Goal: Complete application form

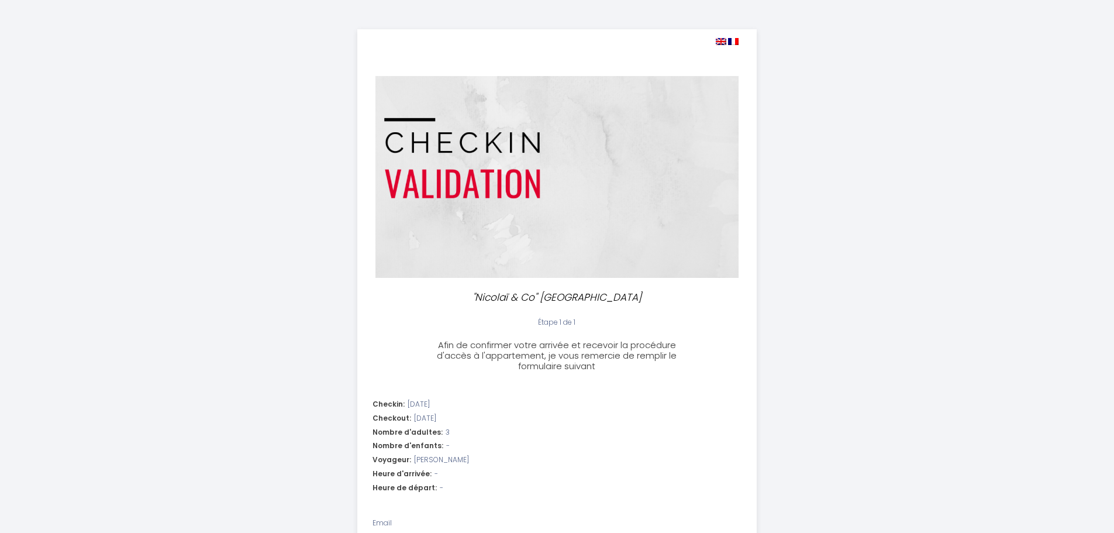
select select
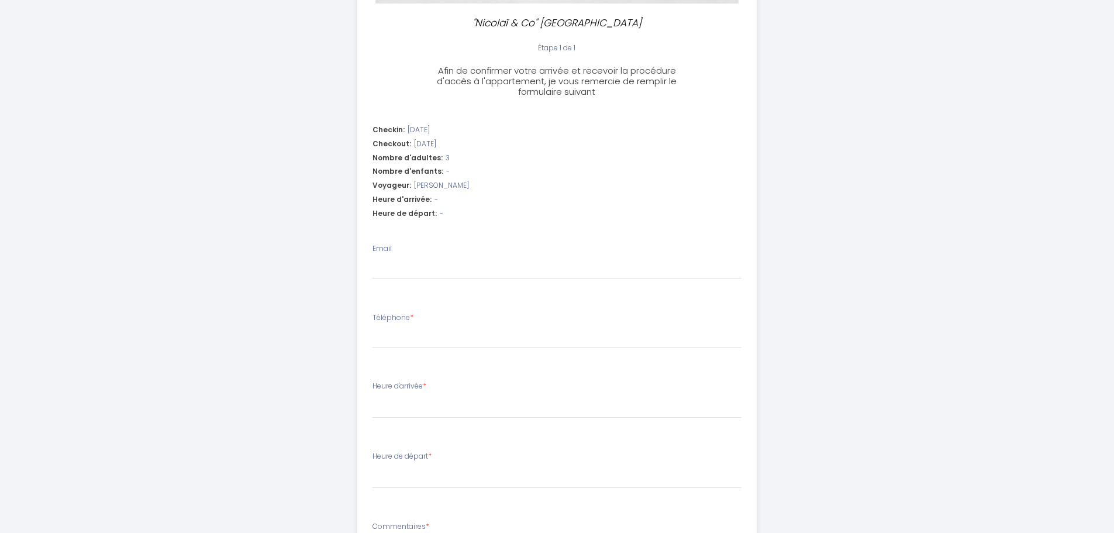
scroll to position [216, 0]
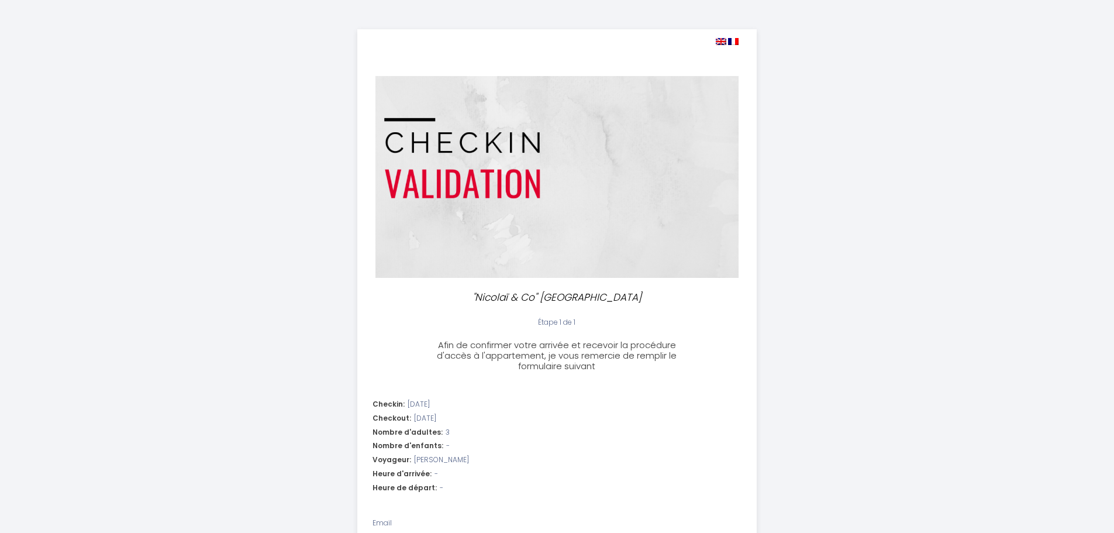
select select
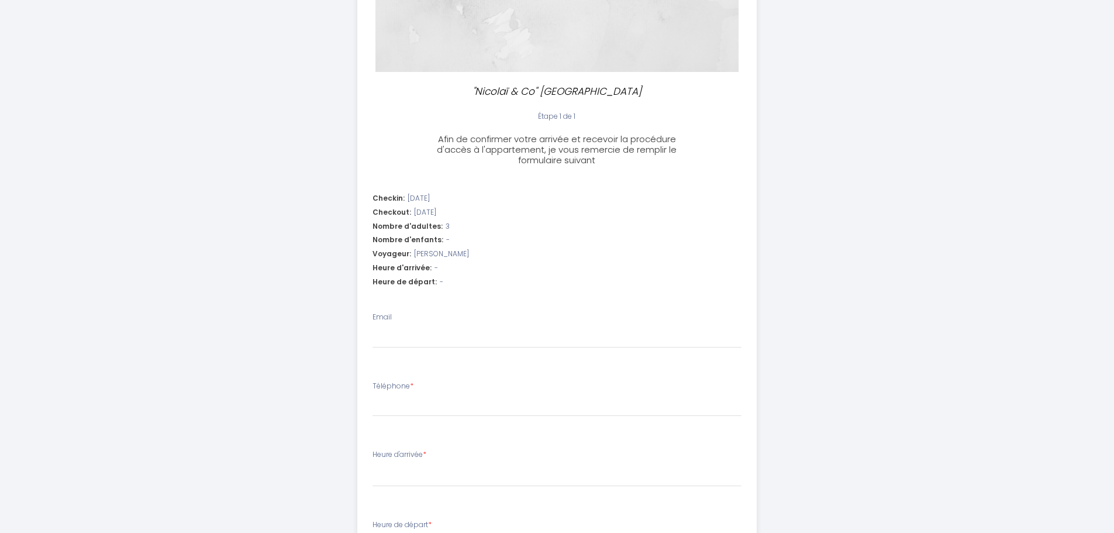
scroll to position [234, 0]
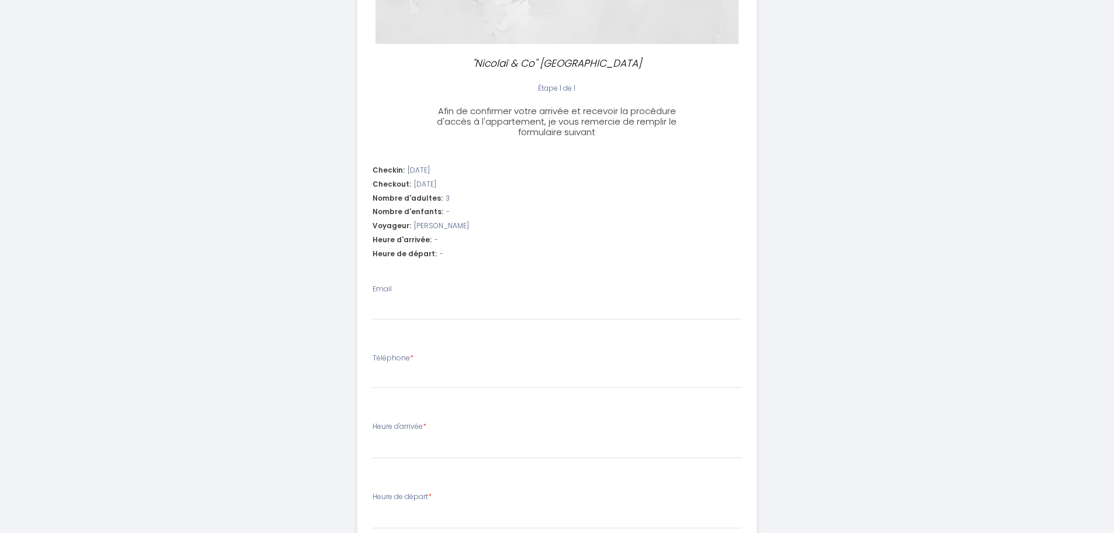
click at [465, 237] on div "Heure d'arrivée: -" at bounding box center [556, 239] width 369 height 11
click at [450, 234] on li "Checkin: [DATE] Checkout: [DATE] Nombre d'adultes: 3 Nombre d'enfants: - Voyage…" at bounding box center [557, 214] width 398 height 112
click at [421, 303] on input "Email" at bounding box center [556, 309] width 369 height 21
type input "d"
select select
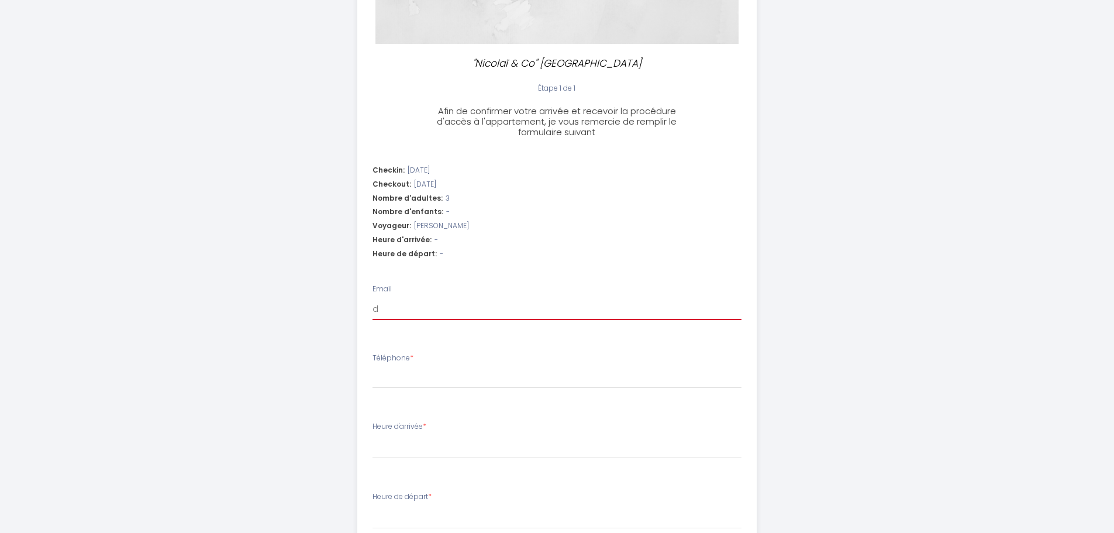
select select
type input "da"
select select
type input "[PERSON_NAME]"
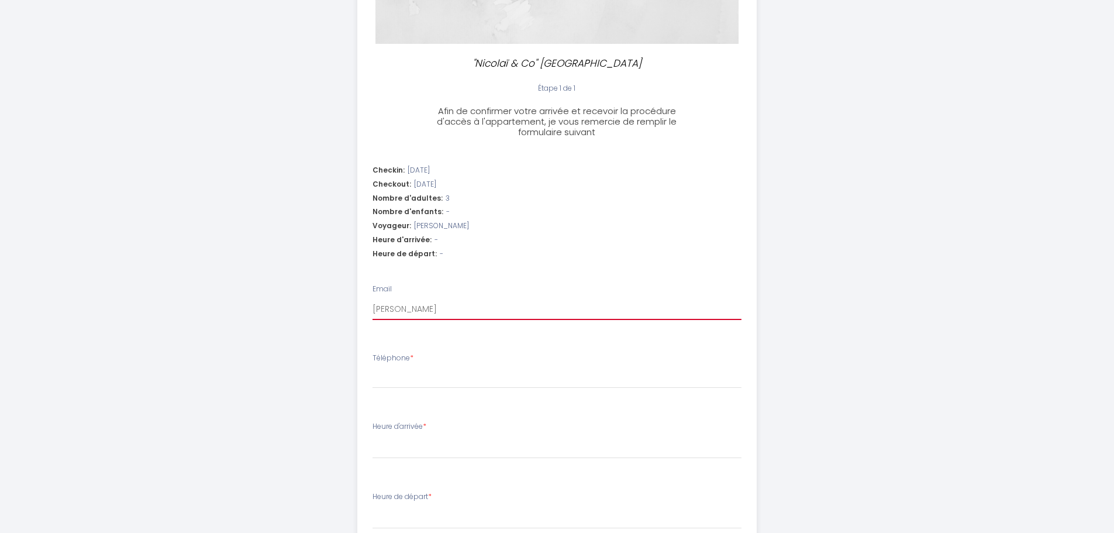
select select
type input "dane"
select select
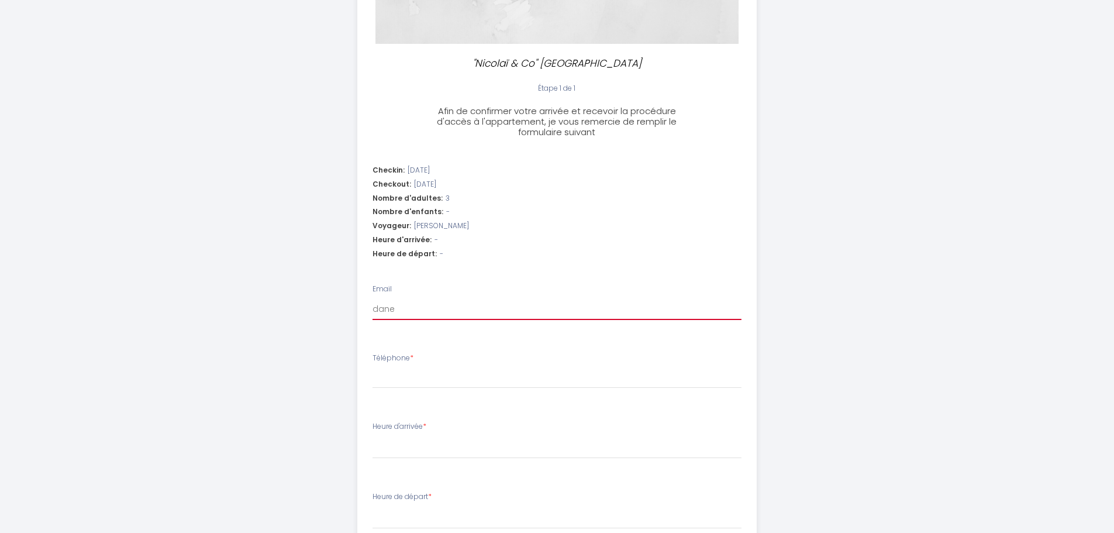
type input "danet"
select select
type input "danet."
select select
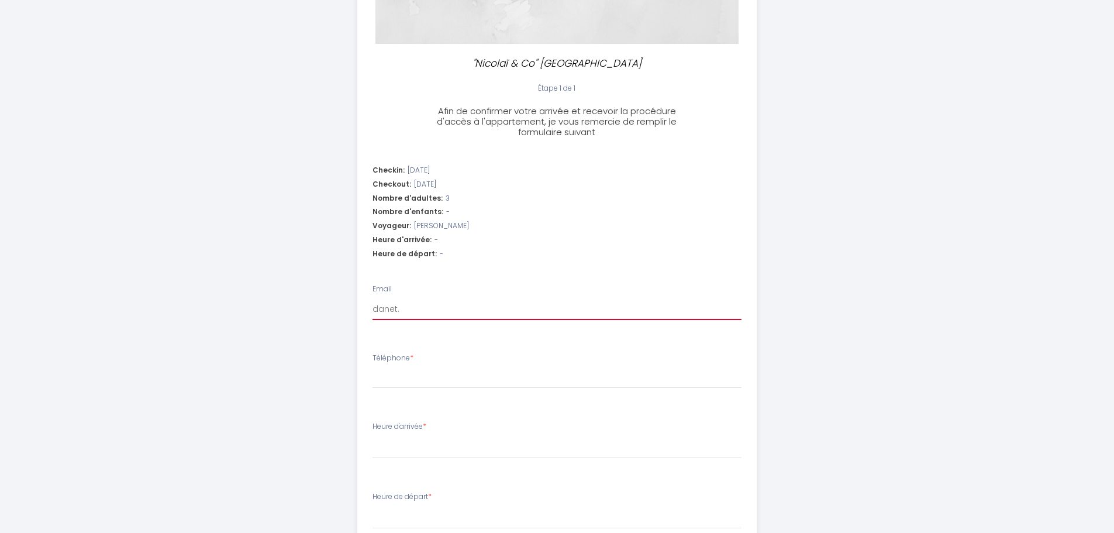
select select
type input "danet.a"
select select
type input "[DOMAIN_NAME]"
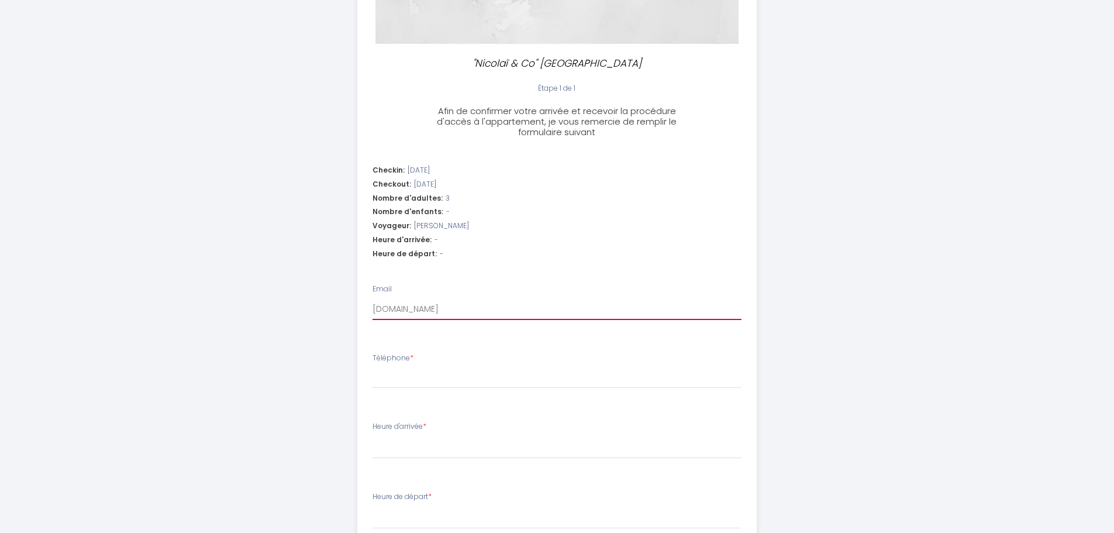
select select
type input "[DOMAIN_NAME]@"
select select
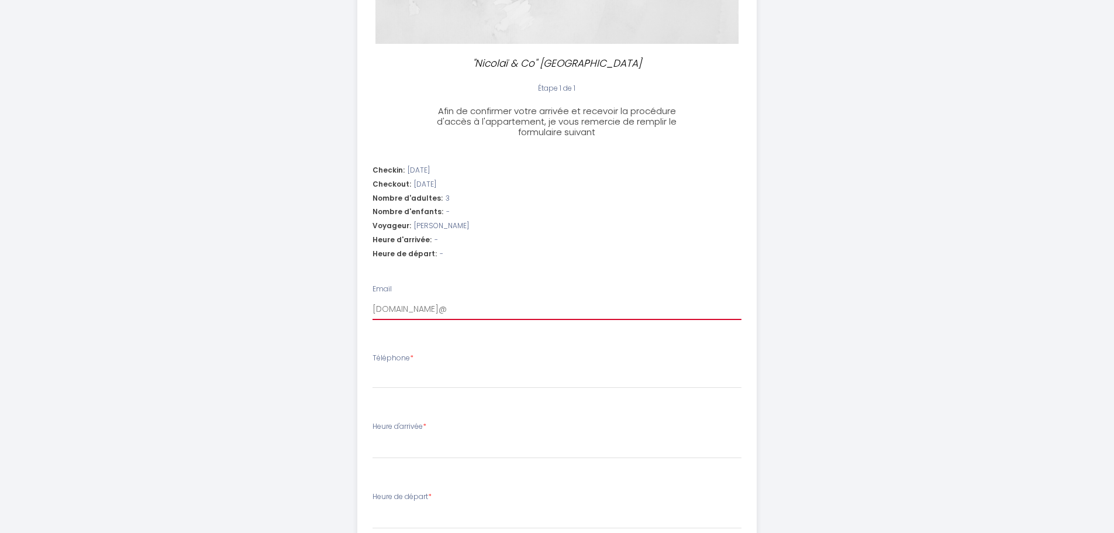
type input "[DOMAIN_NAME]@w"
select select
type input "[DOMAIN_NAME]@wa"
select select
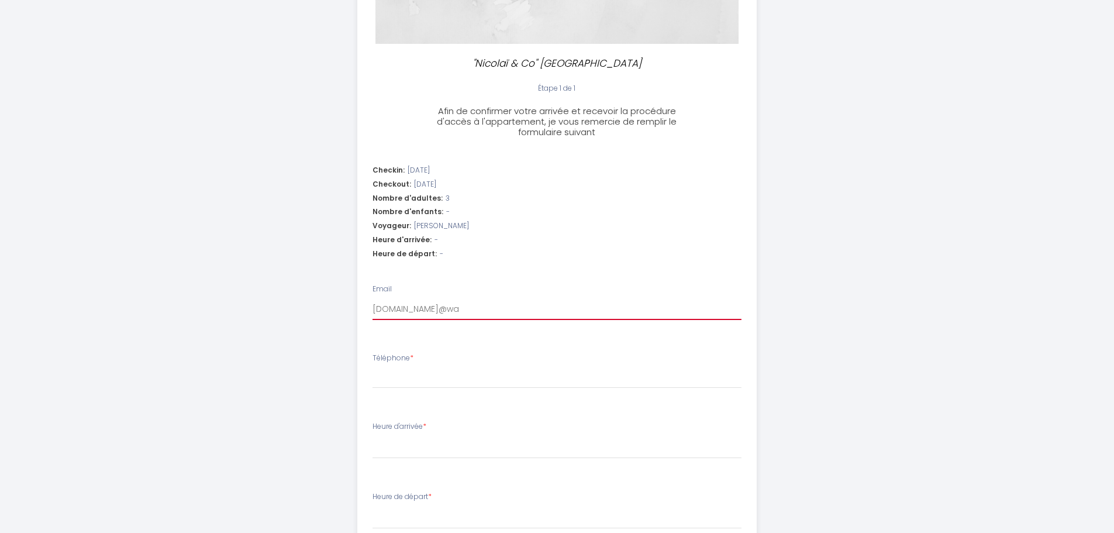
select select
type input "[DOMAIN_NAME]@wan"
select select
type input "[DOMAIN_NAME]@wana"
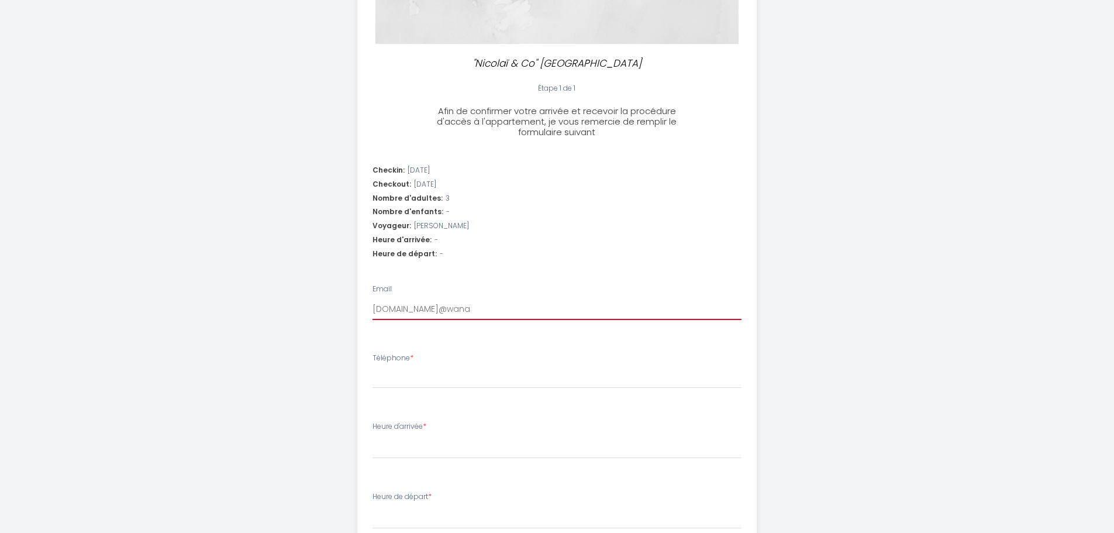
select select
type input "[DOMAIN_NAME]@wanad"
select select
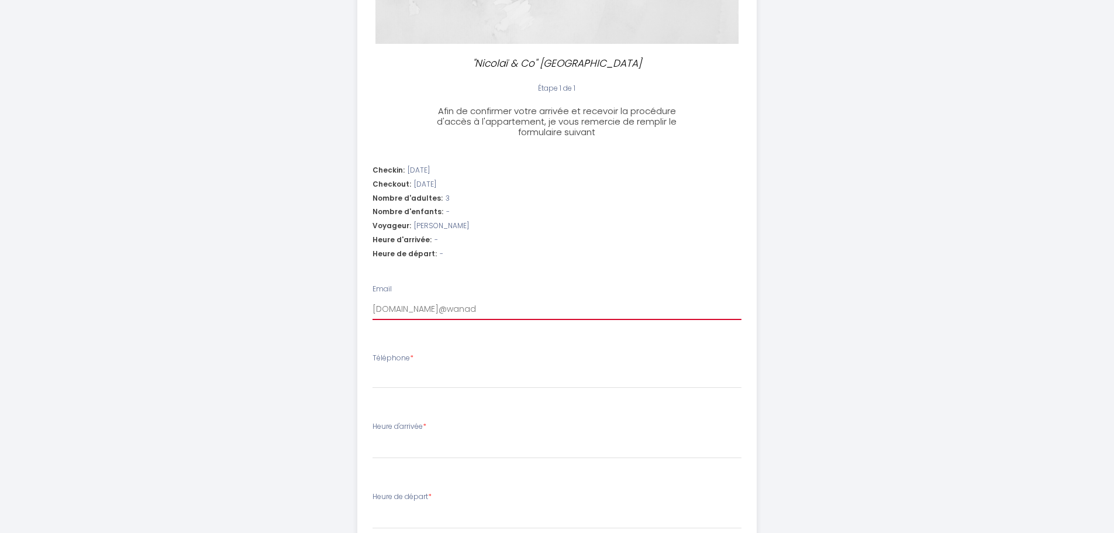
type input "[DOMAIN_NAME]@wanado"
select select
type input "[DOMAIN_NAME][EMAIL_ADDRESS]"
select select
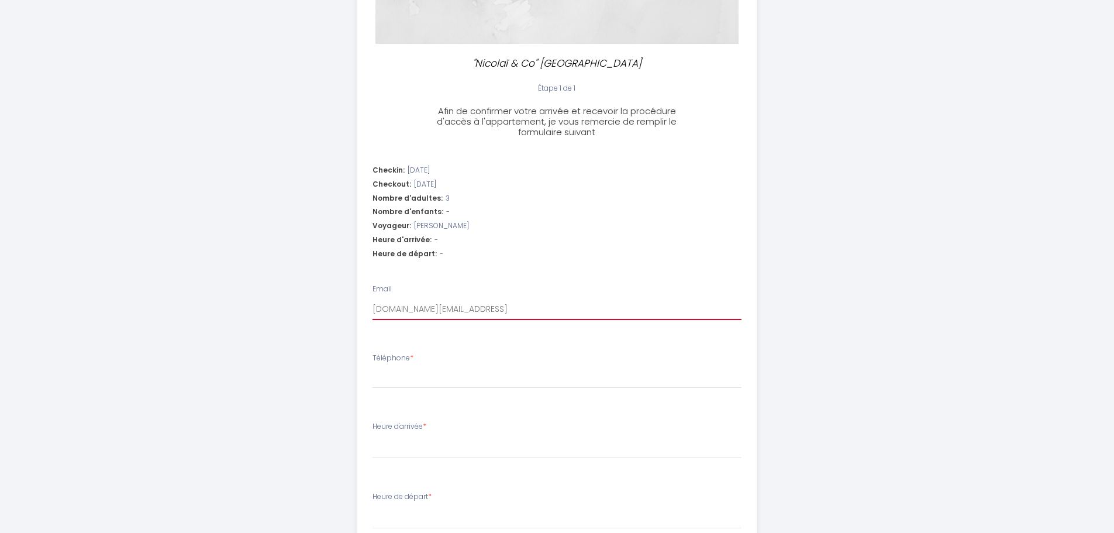
select select
type input "[DOMAIN_NAME][EMAIL_ADDRESS]."
select select
type input "[DOMAIN_NAME]@wanadoo.f"
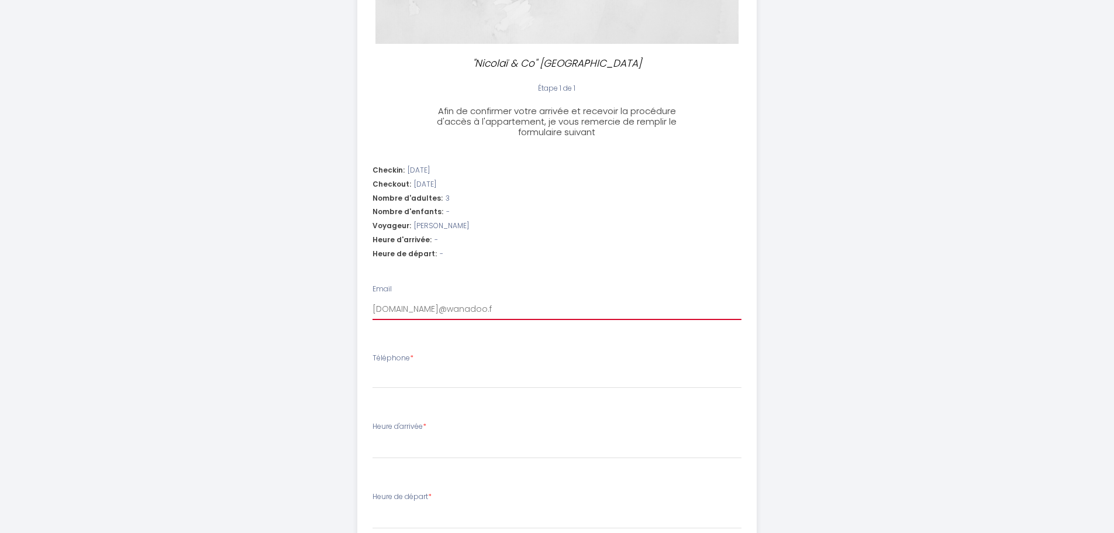
select select
type input "[DOMAIN_NAME][EMAIL_ADDRESS][DOMAIN_NAME]"
select select
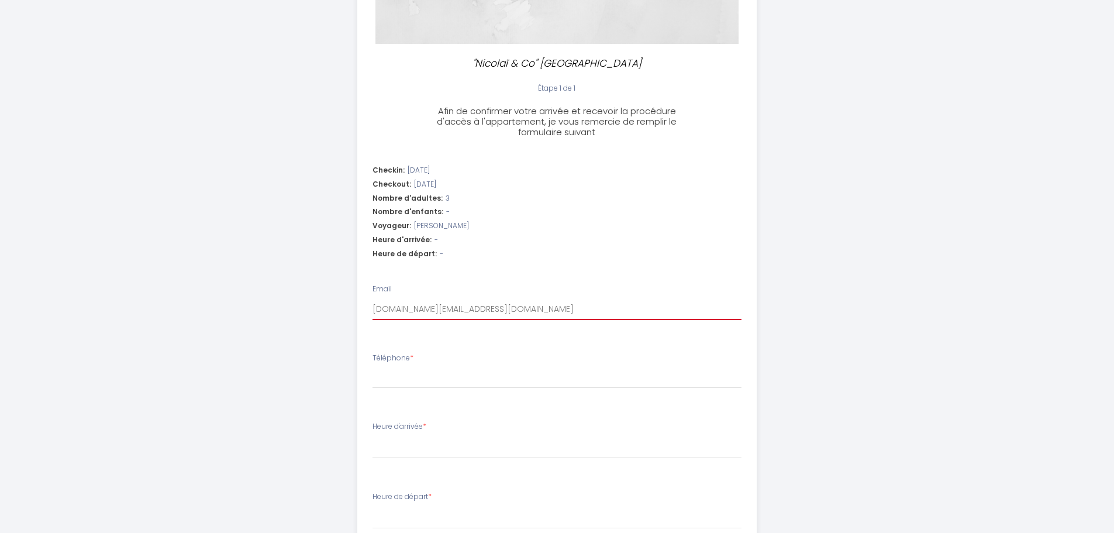
type input "[DOMAIN_NAME][EMAIL_ADDRESS][DOMAIN_NAME]"
click at [456, 366] on div "Téléphone *" at bounding box center [556, 371] width 369 height 36
click at [440, 376] on input "Téléphone *" at bounding box center [556, 377] width 369 height 21
type input "0"
select select
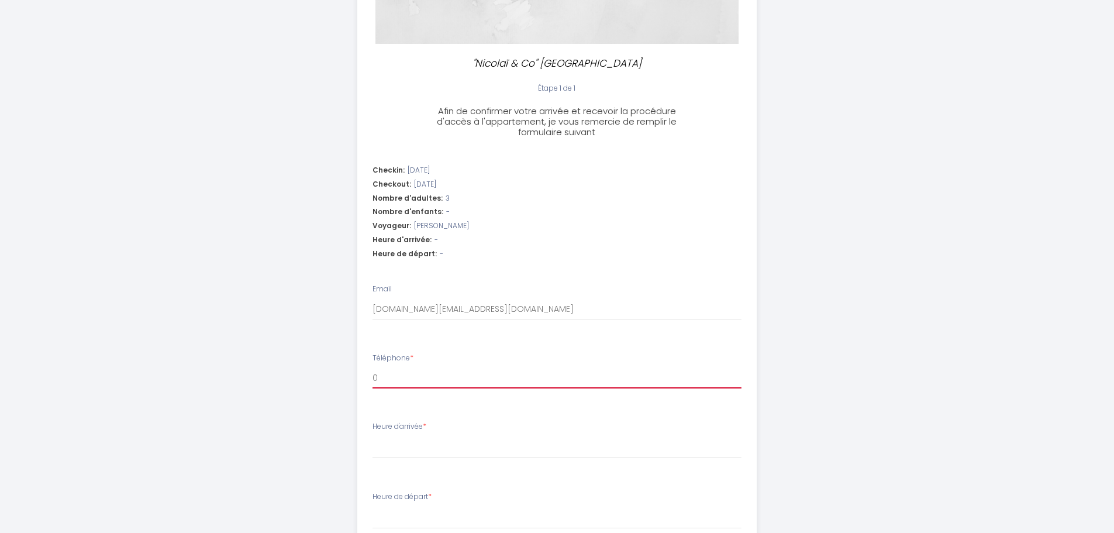
select select
type input "06"
select select
type input "064"
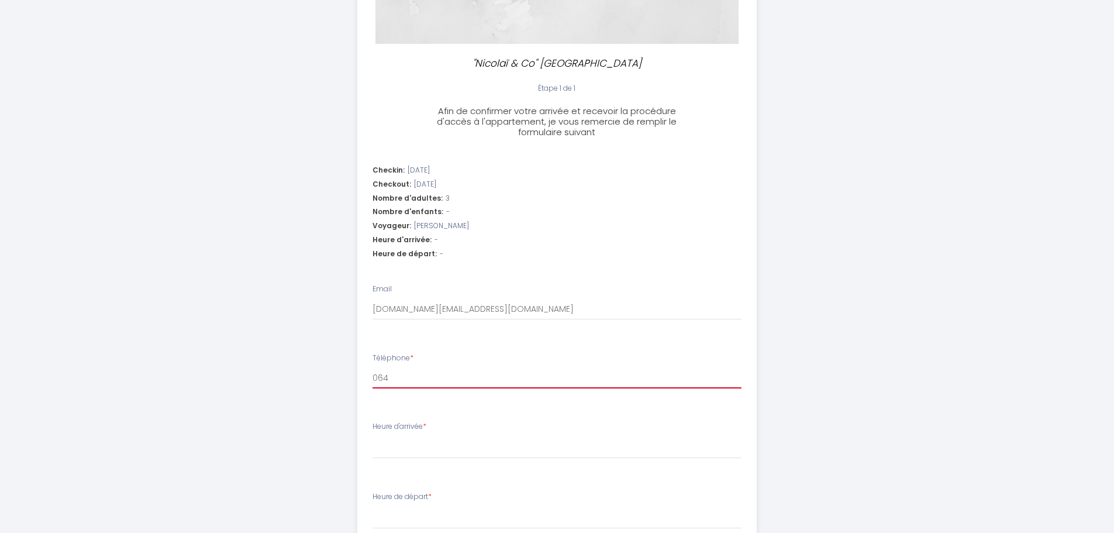
select select
type input "0647"
select select
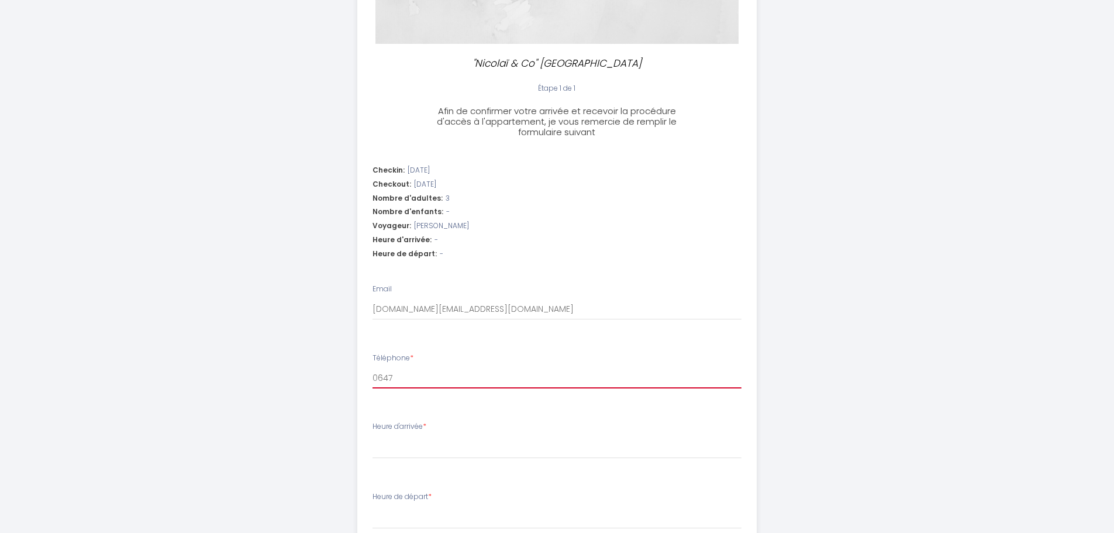
type input "06475"
select select
type input "064759"
select select
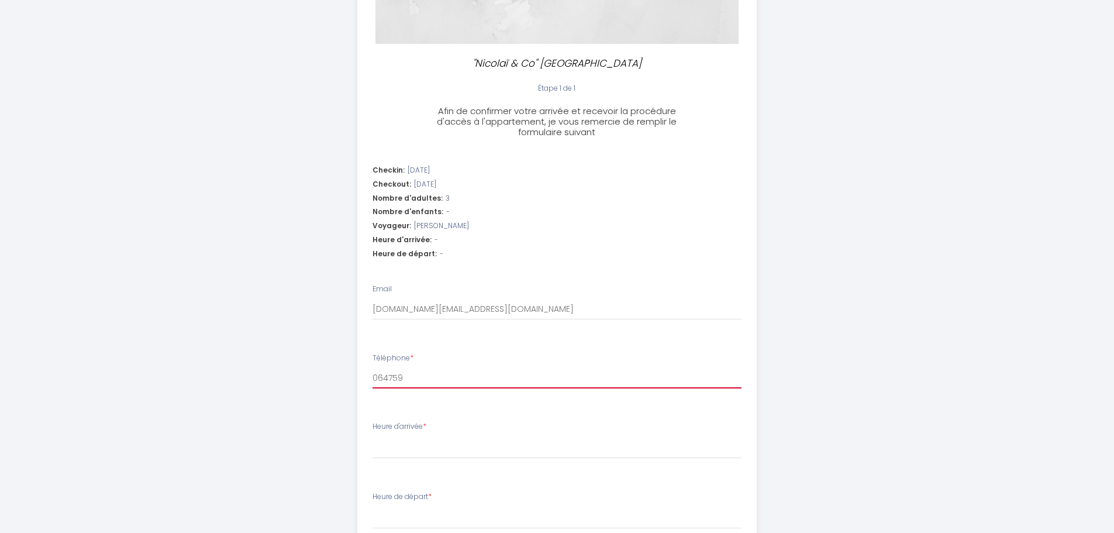
select select
type input "0647597"
select select
type input "06475970"
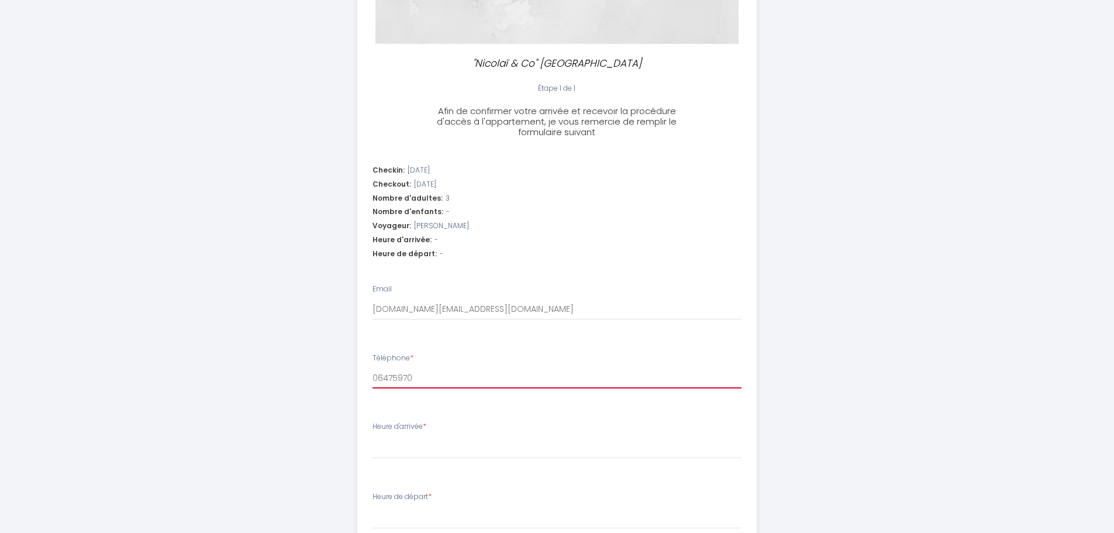
select select
type input "064759700"
select select
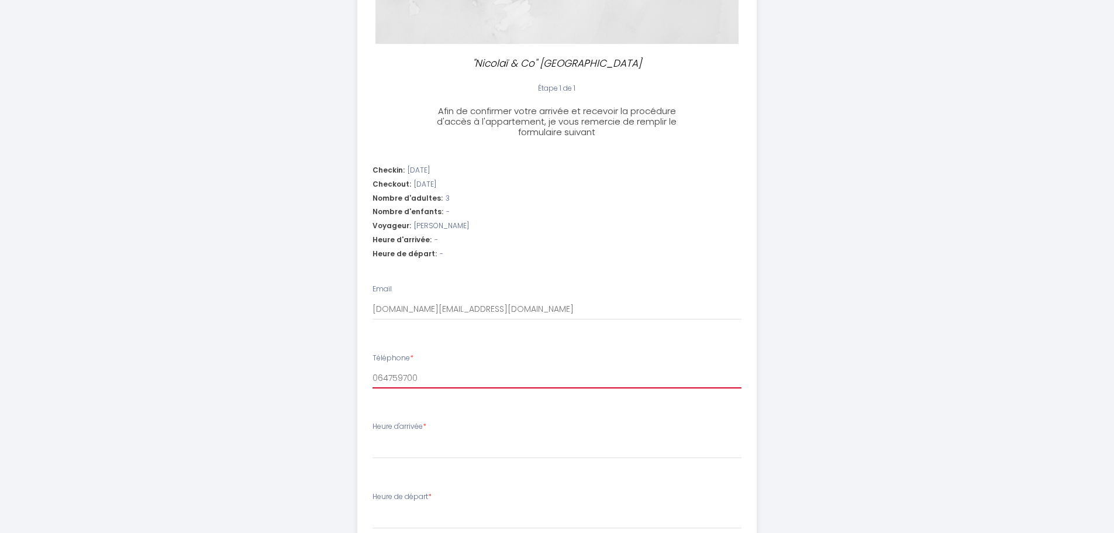
type input "0647597006"
select select
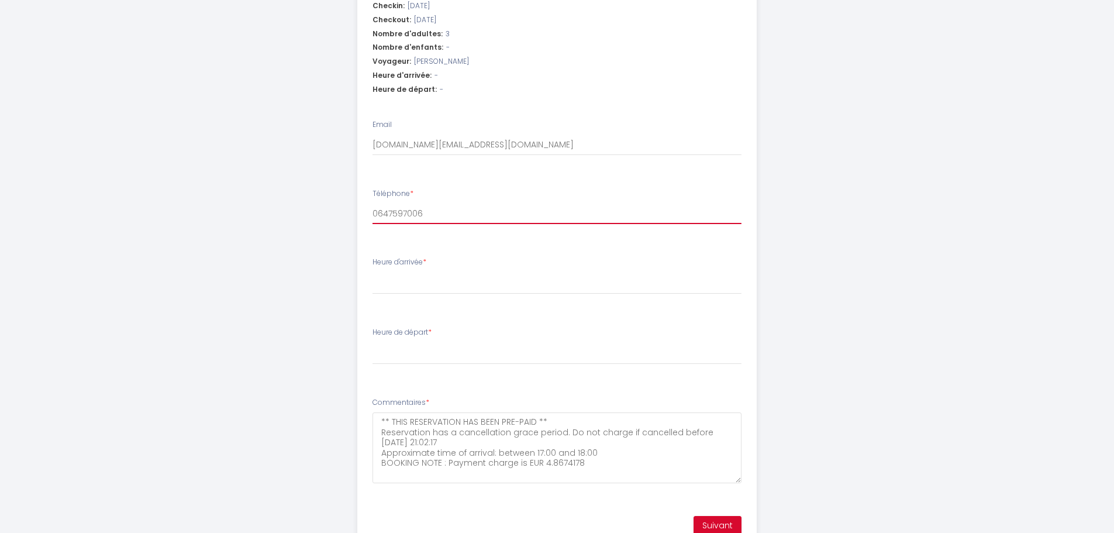
scroll to position [409, 0]
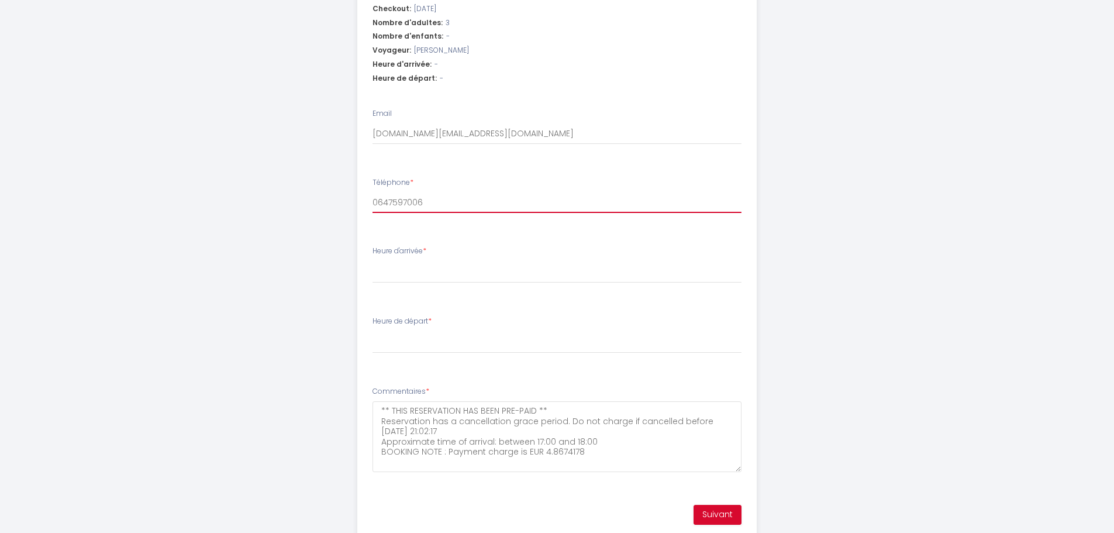
type input "0647597006"
click at [412, 274] on select "15:00 15:30 16:00 16:30 17:00 17:30 18:00 18:30 19:00 19:30 20:00 20:30 21:00 2…" at bounding box center [556, 272] width 369 height 22
select select "18:00"
click at [372, 261] on select "15:00 15:30 16:00 16:30 17:00 17:30 18:00 18:30 19:00 19:30 20:00 20:30 21:00 2…" at bounding box center [556, 272] width 369 height 22
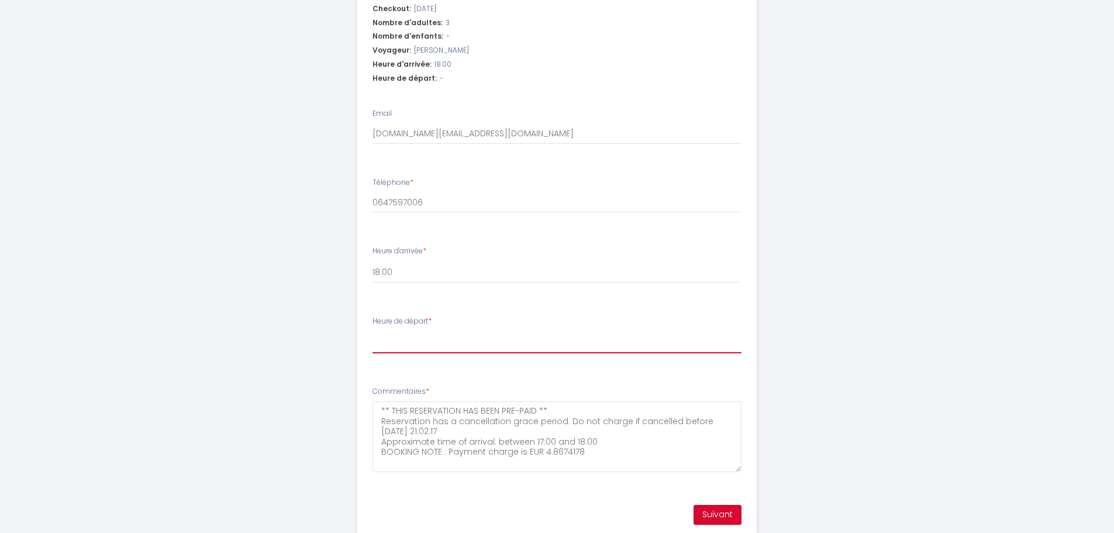
click at [420, 336] on select "00:00 00:30 01:00 01:30 02:00 02:30 03:00 03:30 04:00 04:30 05:00 05:30 06:00 0…" at bounding box center [556, 342] width 369 height 22
select select "10:00"
click at [372, 331] on select "00:00 00:30 01:00 01:30 02:00 02:30 03:00 03:30 04:00 04:30 05:00 05:30 06:00 0…" at bounding box center [556, 342] width 369 height 22
click at [714, 512] on button "Suivant" at bounding box center [717, 515] width 48 height 20
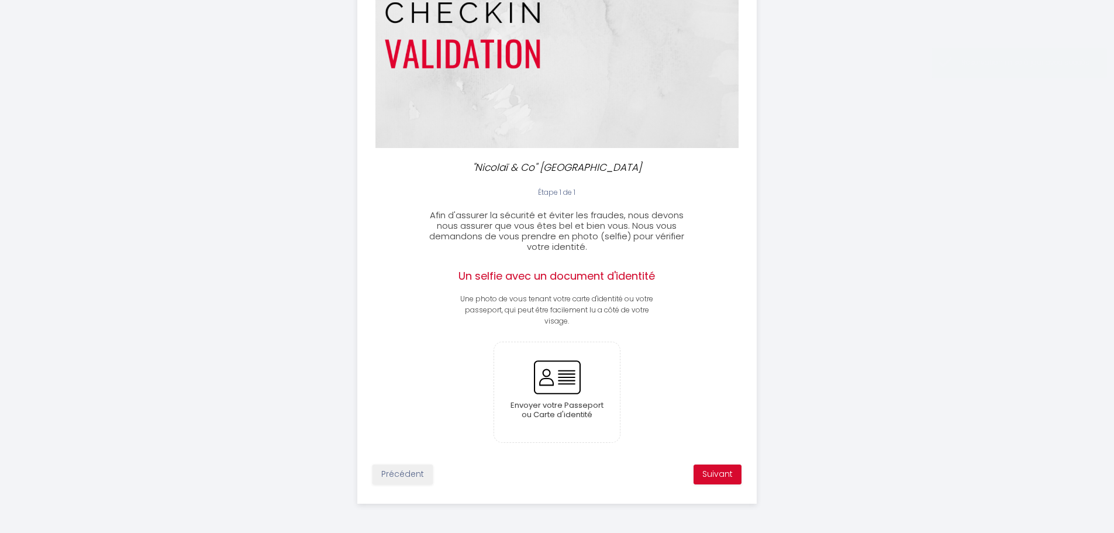
scroll to position [89, 0]
